Goal: Information Seeking & Learning: Learn about a topic

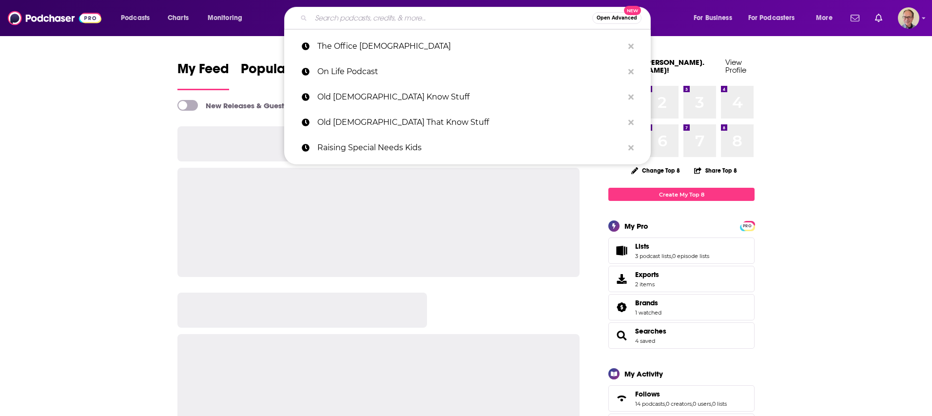
click at [349, 17] on input "Search podcasts, credits, & more..." at bounding box center [451, 18] width 281 height 16
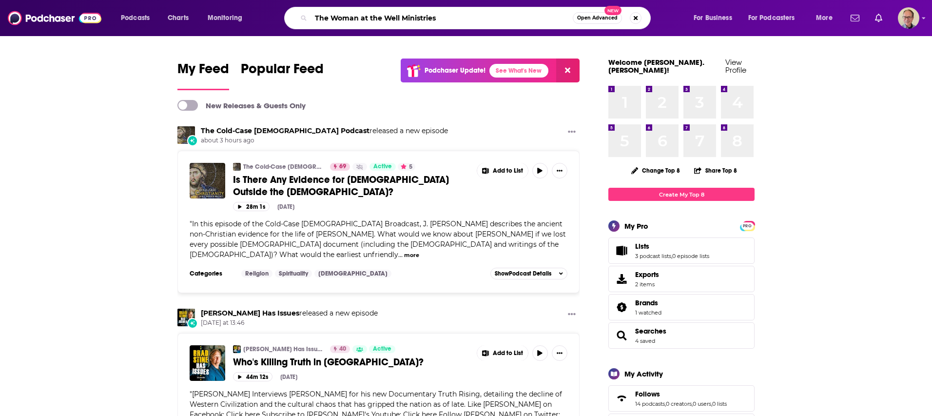
type input "The Woman at the Well Ministries"
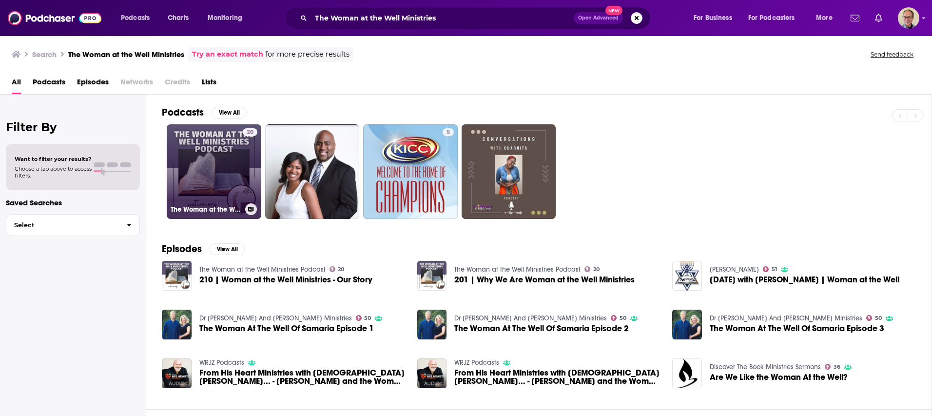
click at [217, 154] on link "20 The Woman at the Well Ministries Podcast" at bounding box center [214, 171] width 95 height 95
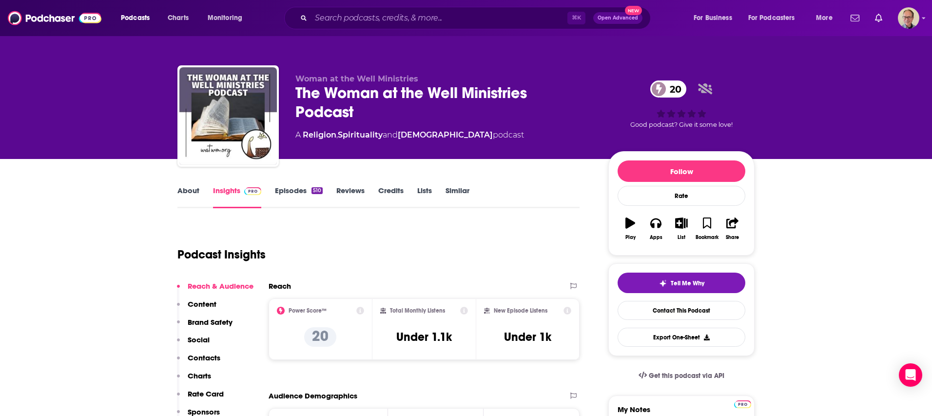
click at [188, 190] on link "About" at bounding box center [188, 197] width 22 height 22
